Goal: Information Seeking & Learning: Understand process/instructions

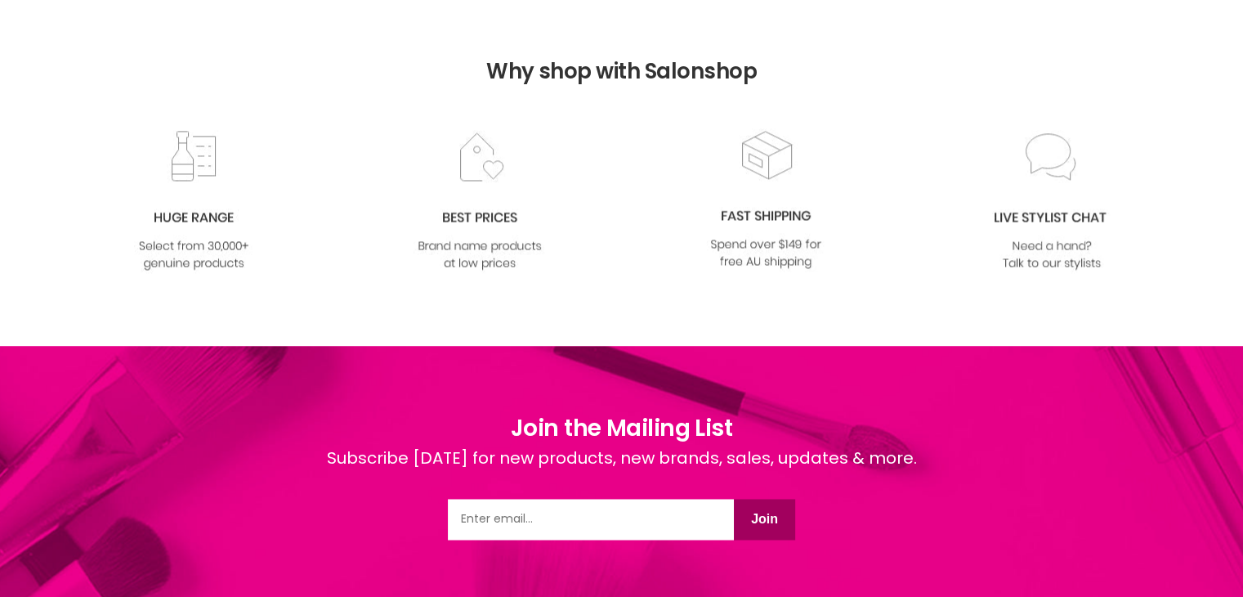
scroll to position [2939, 0]
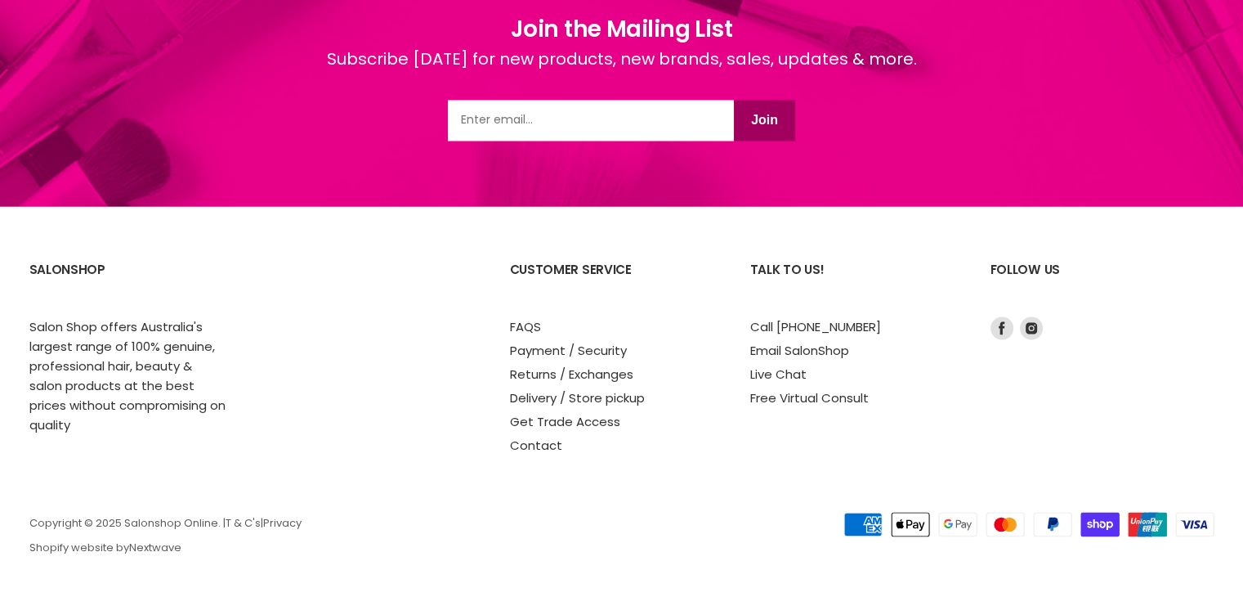
click at [575, 373] on link "Returns / Exchanges" at bounding box center [571, 372] width 123 height 17
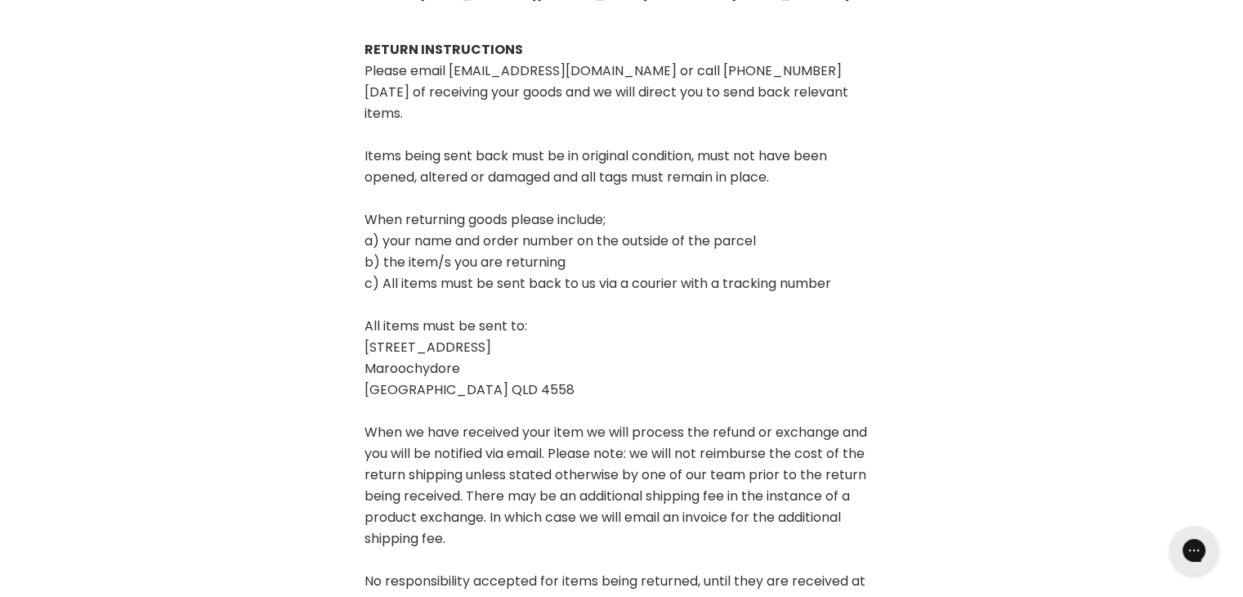
scroll to position [869, 0]
